Goal: Task Accomplishment & Management: Manage account settings

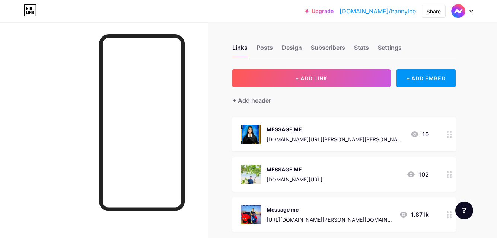
click at [452, 174] on div at bounding box center [449, 174] width 13 height 34
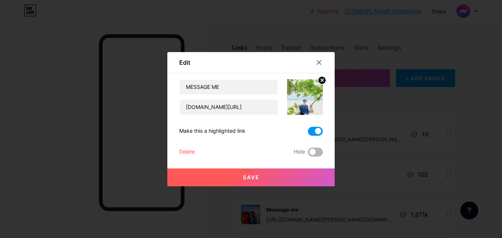
click at [315, 149] on span at bounding box center [315, 152] width 15 height 9
click at [308, 154] on input "checkbox" at bounding box center [308, 154] width 0 height 0
click at [314, 128] on span at bounding box center [315, 131] width 15 height 9
click at [308, 133] on input "checkbox" at bounding box center [308, 133] width 0 height 0
click at [301, 175] on button "Save" at bounding box center [250, 178] width 167 height 18
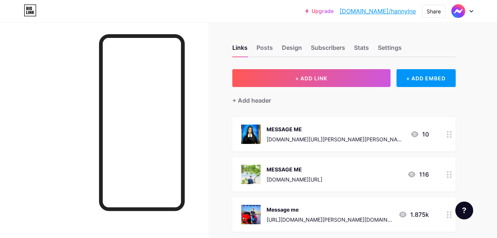
click at [452, 216] on div "Feature requests Help center Contact support" at bounding box center [461, 208] width 24 height 24
click at [449, 214] on icon at bounding box center [449, 214] width 5 height 7
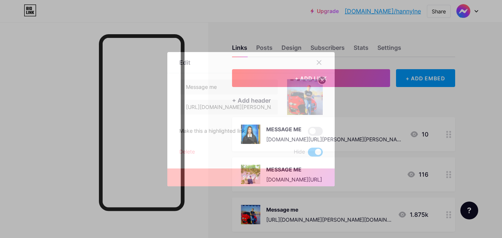
click at [319, 150] on span at bounding box center [315, 152] width 15 height 9
click at [308, 154] on input "checkbox" at bounding box center [308, 154] width 0 height 0
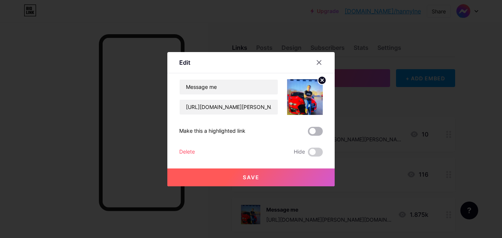
click at [314, 131] on span at bounding box center [315, 131] width 15 height 9
click at [308, 133] on input "checkbox" at bounding box center [308, 133] width 0 height 0
click at [297, 173] on button "Save" at bounding box center [250, 178] width 167 height 18
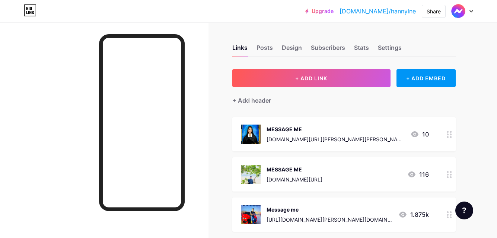
click at [44, 112] on div at bounding box center [104, 141] width 208 height 238
